Goal: Information Seeking & Learning: Learn about a topic

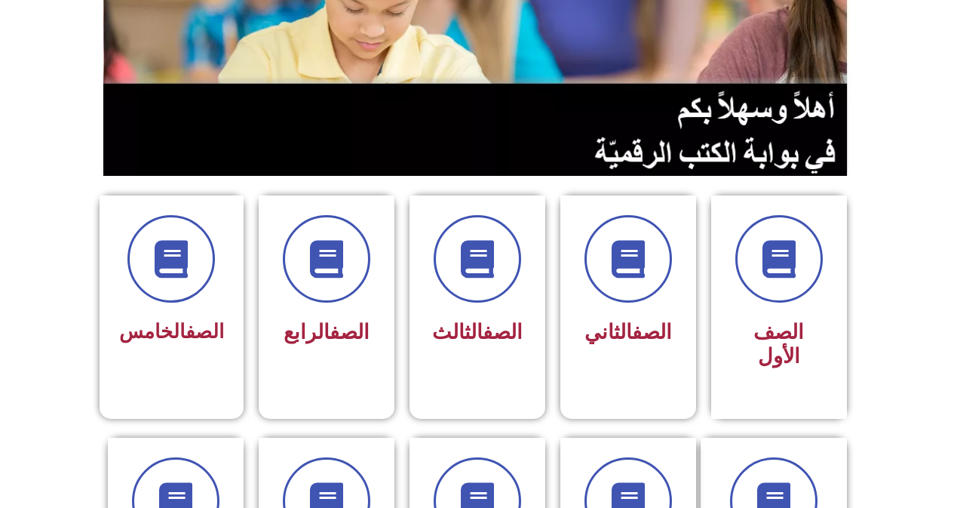
scroll to position [528, 0]
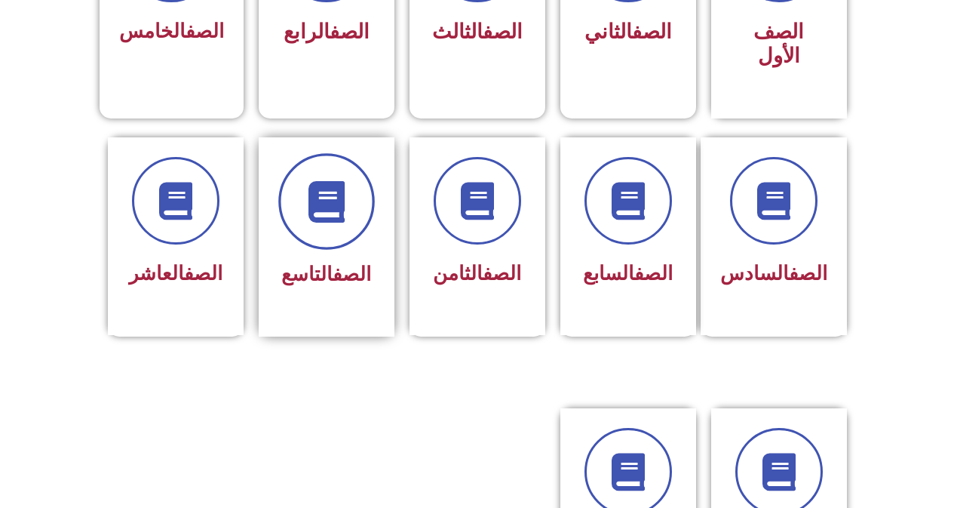
click at [317, 190] on icon at bounding box center [326, 200] width 41 height 41
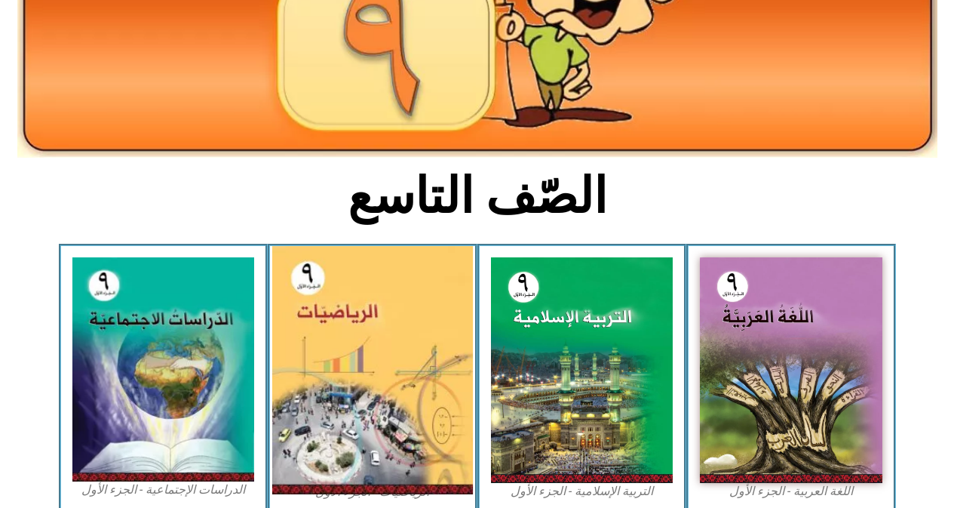
scroll to position [528, 0]
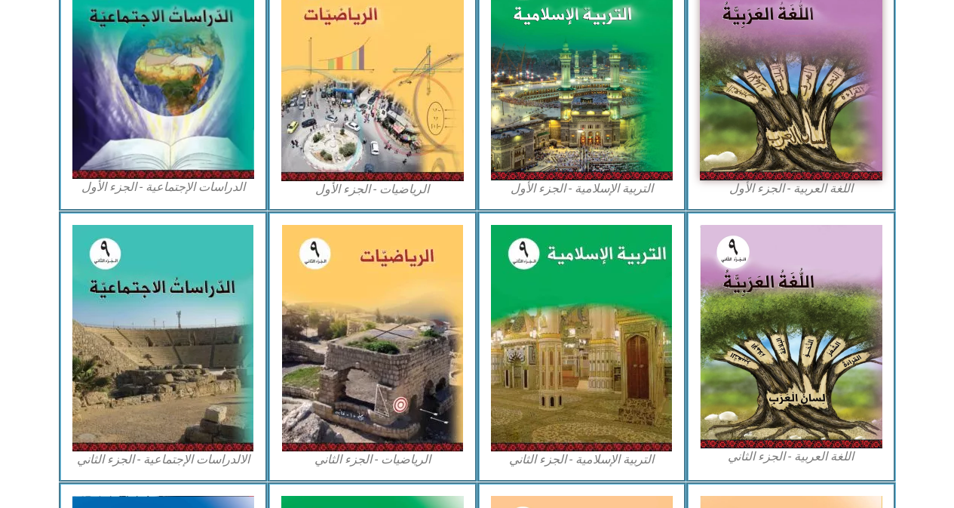
click at [161, 459] on figcaption "الالدراسات الإجتماعية - الجزء الثاني" at bounding box center [163, 459] width 183 height 17
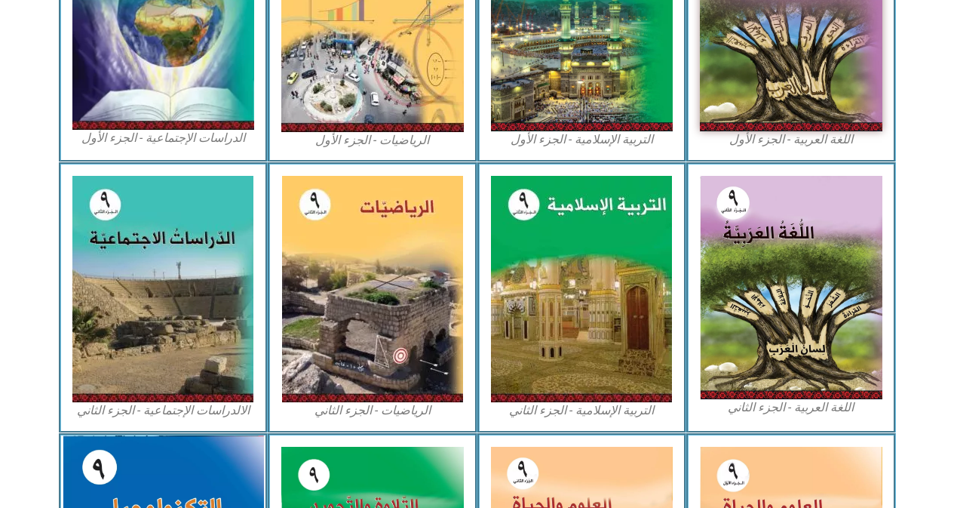
scroll to position [604, 0]
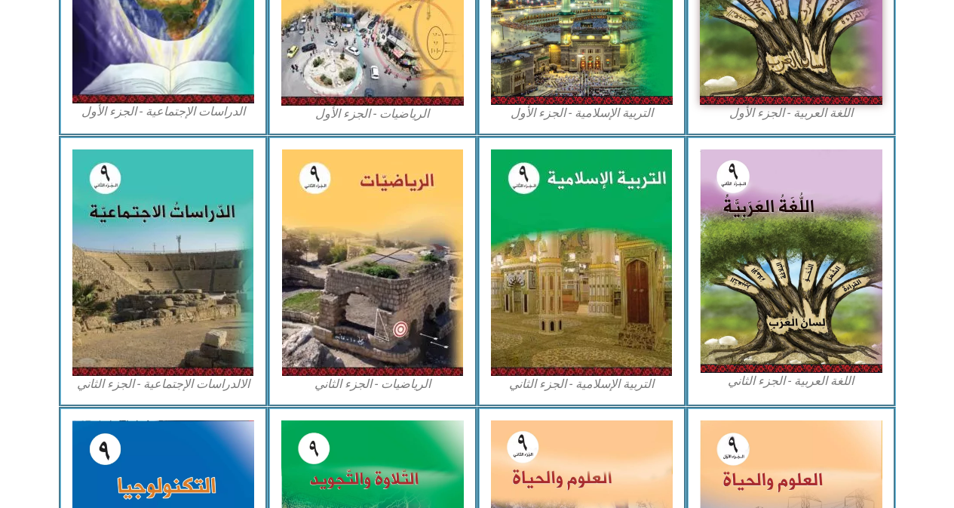
click at [152, 112] on figcaption "الدراسات الإجتماعية - الجزء الأول​" at bounding box center [163, 111] width 183 height 17
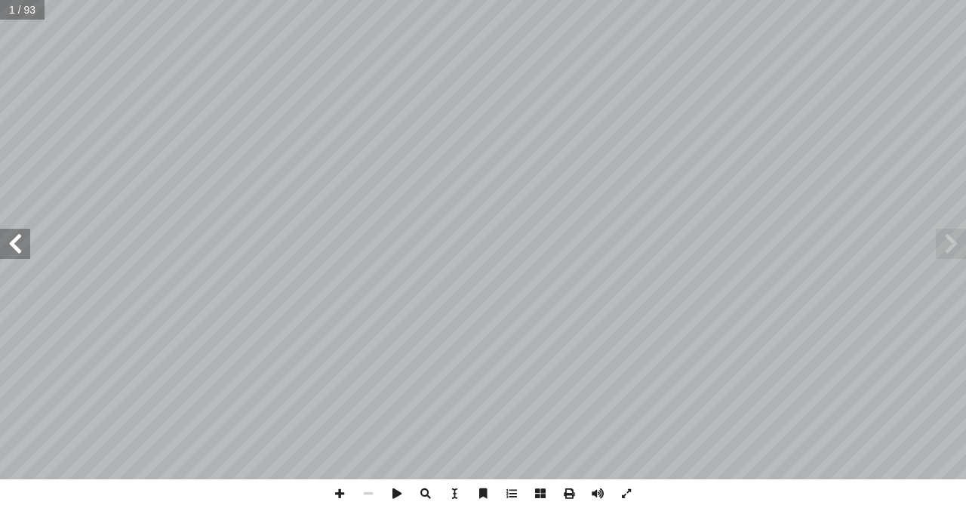
click at [27, 247] on span at bounding box center [15, 244] width 30 height 30
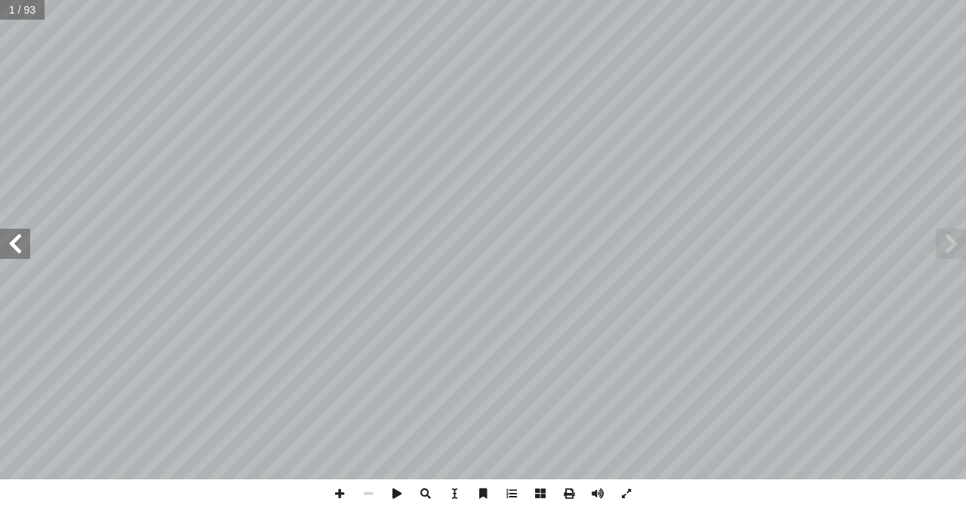
click at [27, 247] on span at bounding box center [15, 244] width 30 height 30
click at [26, 248] on span at bounding box center [15, 244] width 30 height 30
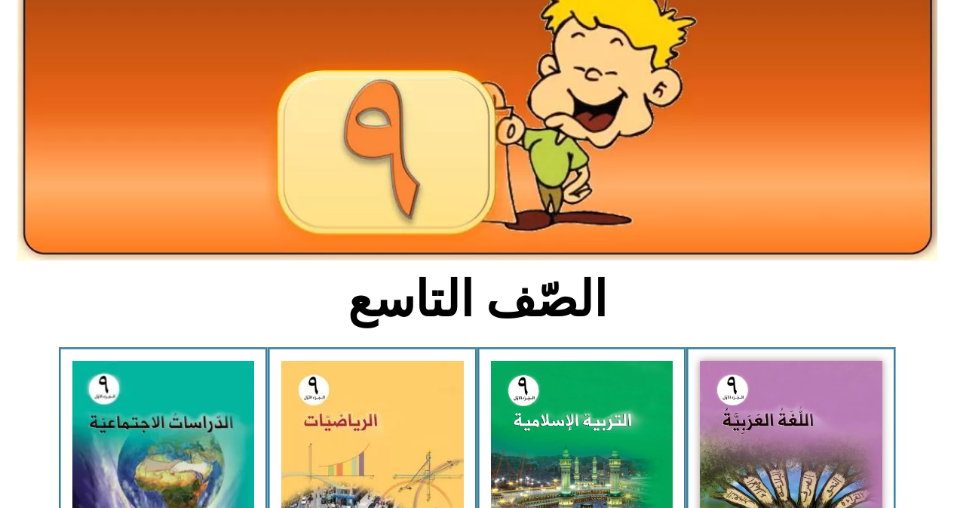
scroll to position [453, 0]
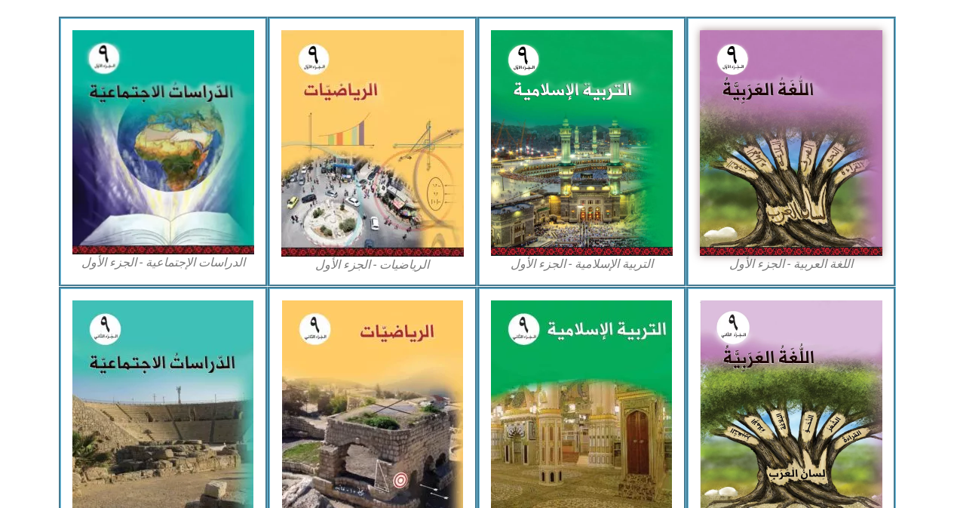
click at [152, 263] on figcaption "الدراسات الإجتماعية - الجزء الأول​" at bounding box center [163, 262] width 183 height 17
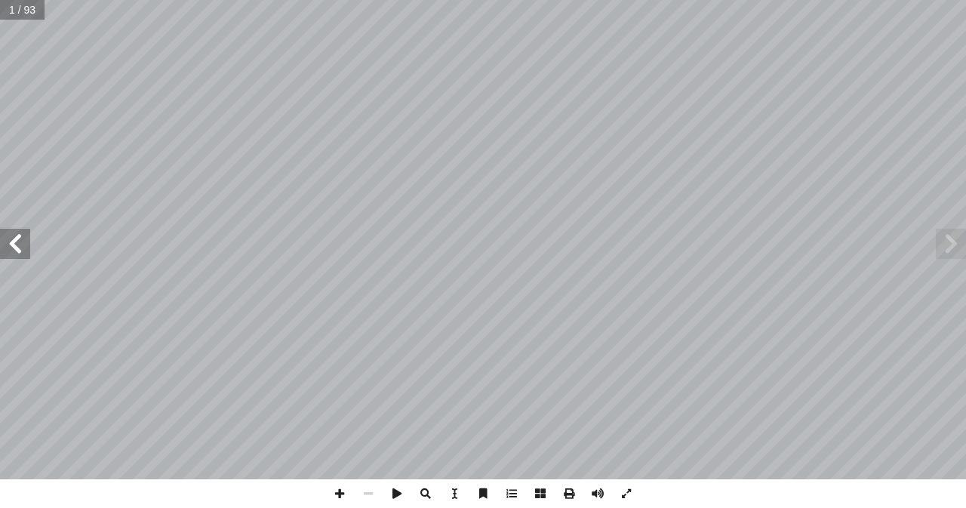
click at [25, 253] on span at bounding box center [15, 244] width 30 height 30
click at [17, 247] on span at bounding box center [15, 244] width 30 height 30
click at [17, 246] on span at bounding box center [15, 244] width 30 height 30
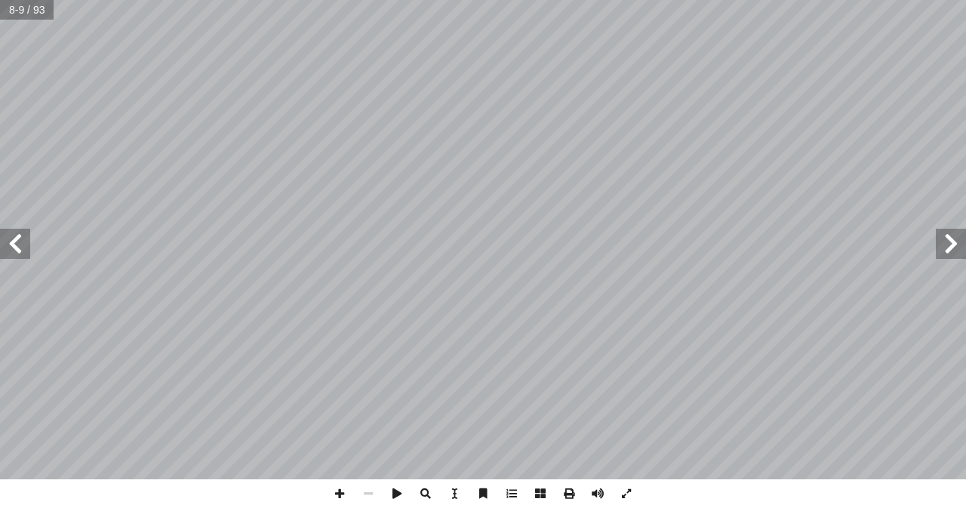
click at [17, 246] on span at bounding box center [15, 244] width 30 height 30
click at [344, 487] on span at bounding box center [339, 493] width 29 height 29
